Goal: Task Accomplishment & Management: Manage account settings

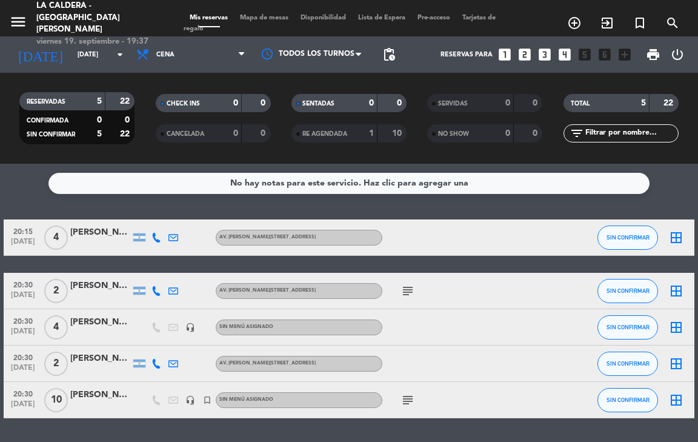
click at [565, 57] on icon "looks_4" at bounding box center [565, 55] width 16 height 16
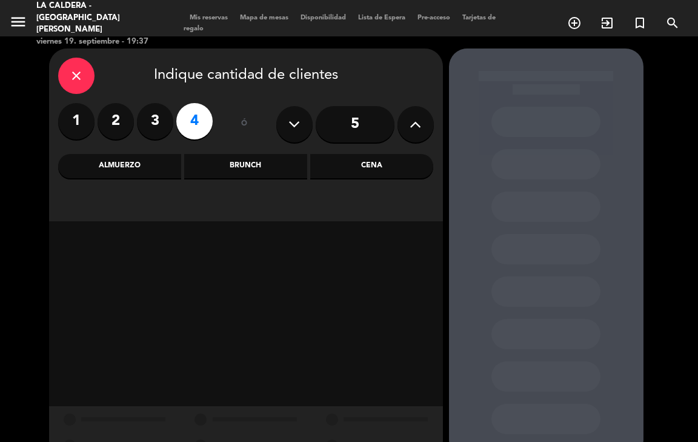
click at [366, 169] on div "Cena" at bounding box center [371, 166] width 123 height 24
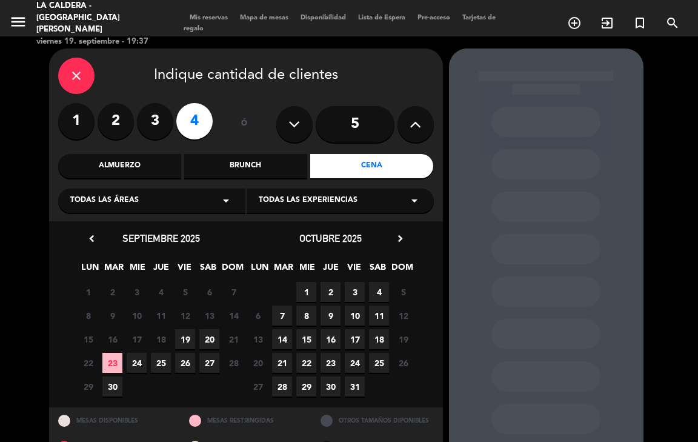
click at [185, 338] on span "19" at bounding box center [185, 339] width 20 height 20
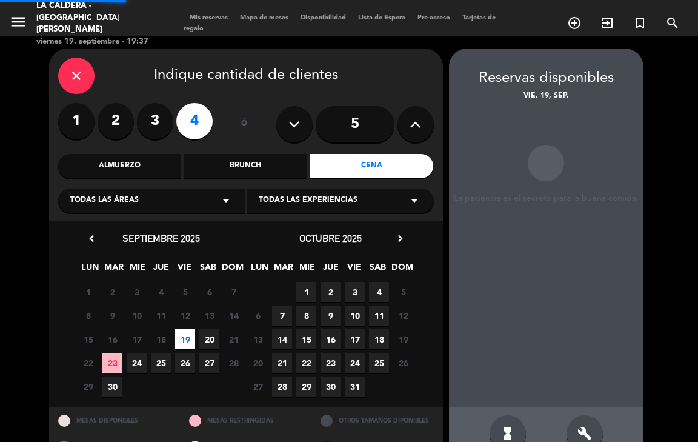
scroll to position [29, 0]
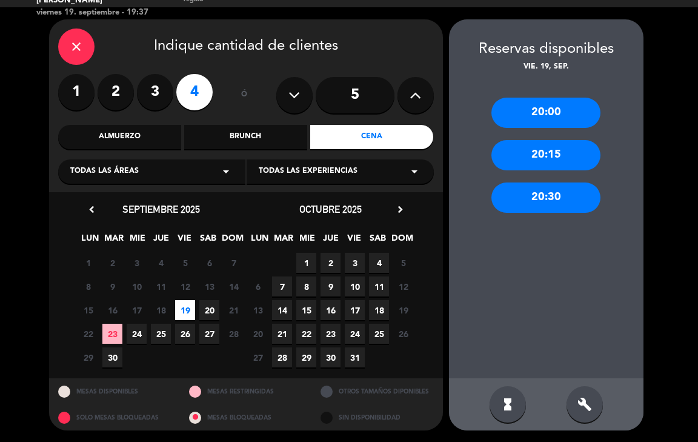
click at [79, 44] on icon "close" at bounding box center [76, 46] width 15 height 15
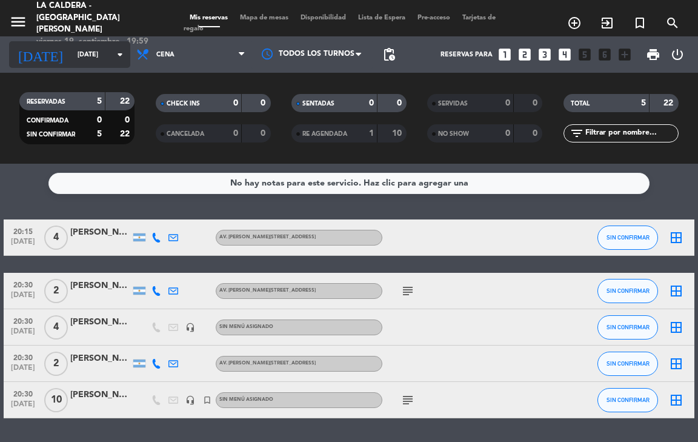
click at [72, 56] on input "[DATE]" at bounding box center [116, 55] width 89 height 20
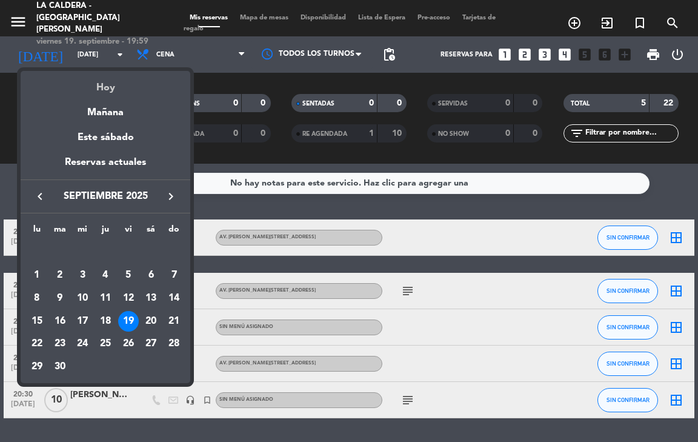
click at [102, 81] on div "Hoy" at bounding box center [106, 83] width 170 height 25
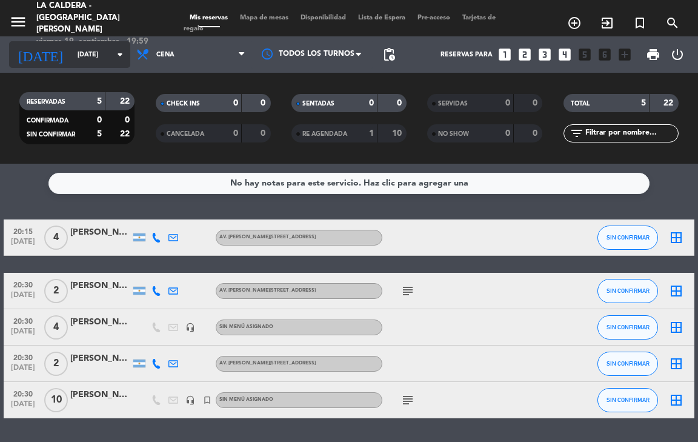
click at [72, 63] on input "[DATE]" at bounding box center [116, 55] width 89 height 20
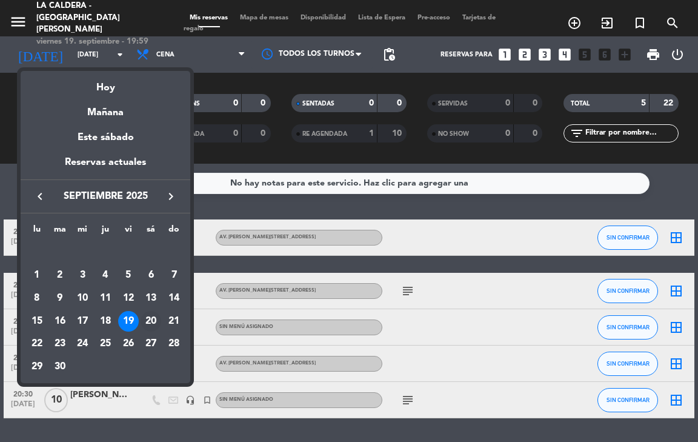
click at [152, 319] on div "20" at bounding box center [151, 321] width 21 height 21
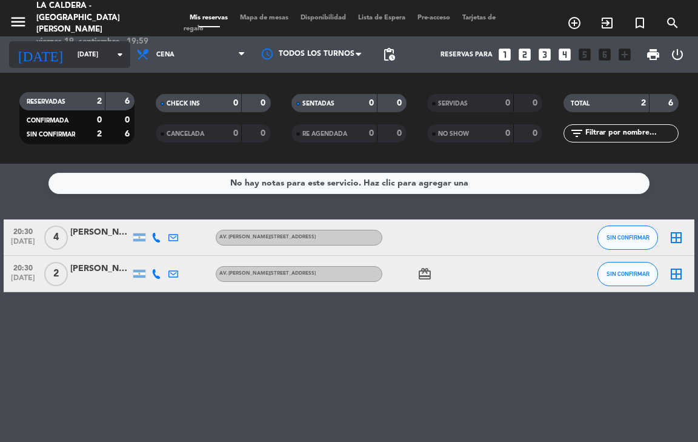
click at [72, 45] on input "[DATE]" at bounding box center [116, 55] width 89 height 20
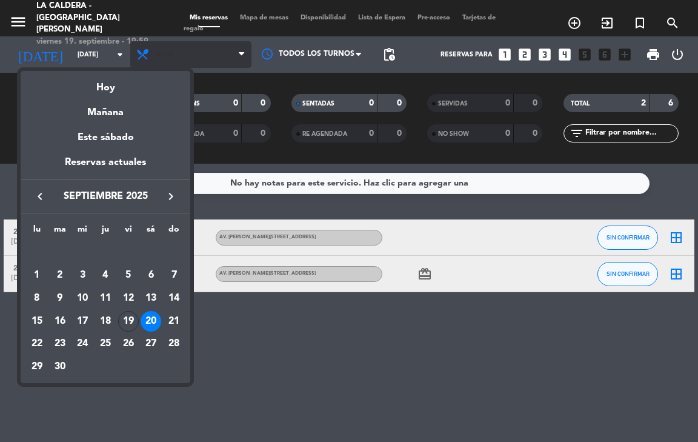
drag, startPoint x: 255, startPoint y: 58, endPoint x: 244, endPoint y: 59, distance: 11.0
click at [251, 59] on div at bounding box center [349, 221] width 698 height 442
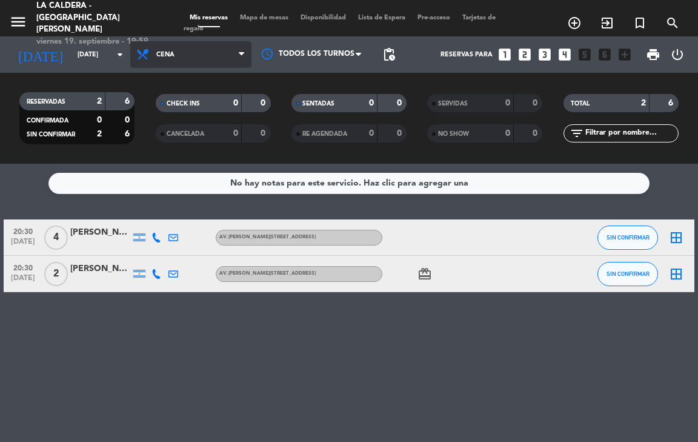
click at [219, 55] on span "Cena" at bounding box center [190, 54] width 121 height 27
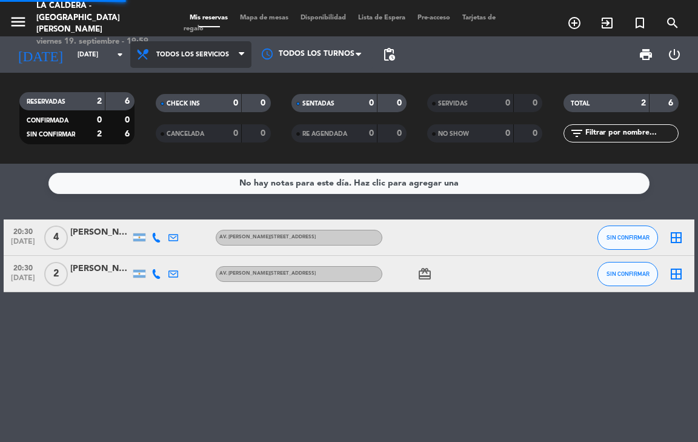
click at [220, 81] on div "menu La Caldera - [GEOGRAPHIC_DATA][PERSON_NAME] [DATE] 19. septiembre - 19:59 …" at bounding box center [349, 82] width 698 height 164
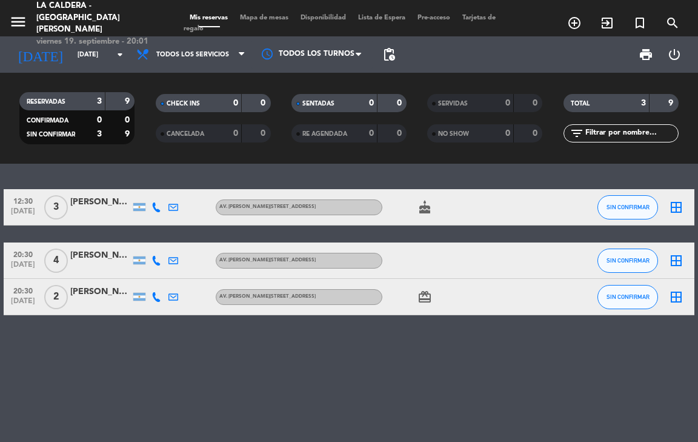
click at [133, 332] on div "12:30 [DATE][STREET_ADDRESS][PERSON_NAME] [PERSON_NAME][STREET_ADDRESS] cake SI…" at bounding box center [349, 303] width 698 height 278
click at [73, 46] on input "[DATE]" at bounding box center [116, 55] width 89 height 20
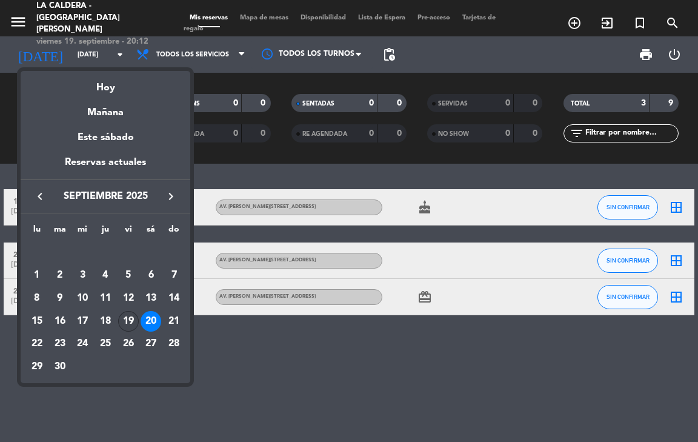
click at [126, 317] on div "19" at bounding box center [128, 321] width 21 height 21
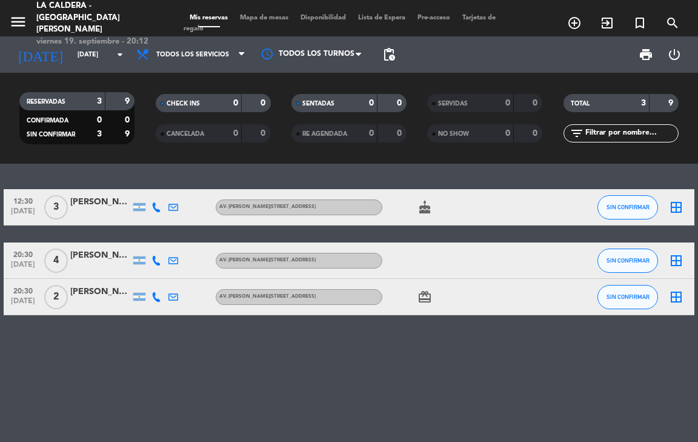
type input "[DATE]"
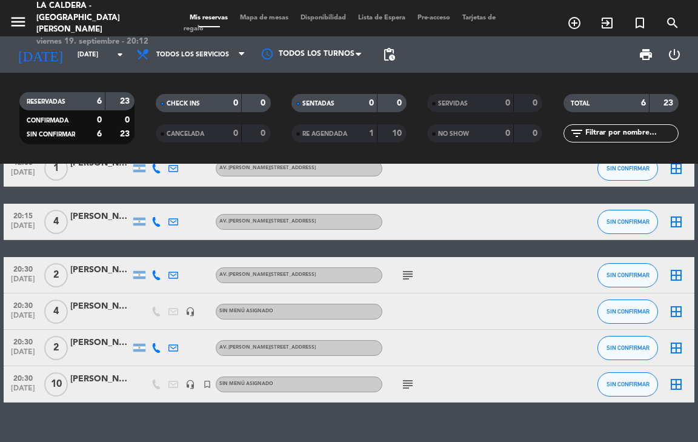
scroll to position [60, 0]
